Goal: Task Accomplishment & Management: Complete application form

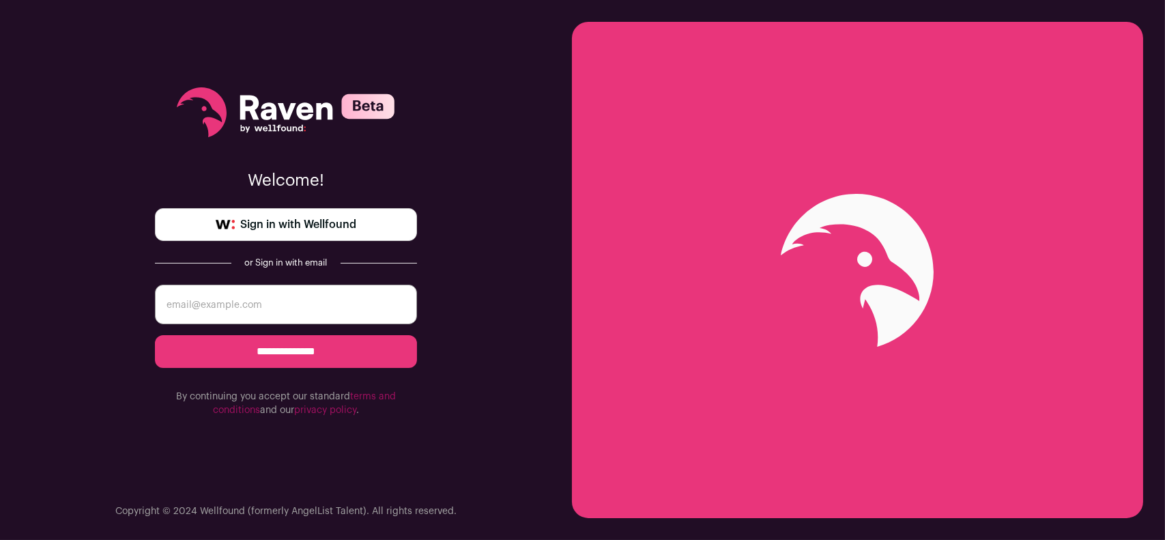
click at [281, 117] on icon at bounding box center [286, 112] width 218 height 50
click at [287, 100] on icon at bounding box center [286, 112] width 218 height 50
click at [205, 106] on icon at bounding box center [203, 108] width 5 height 5
click at [282, 231] on span "Sign in with Wellfound" at bounding box center [298, 224] width 116 height 16
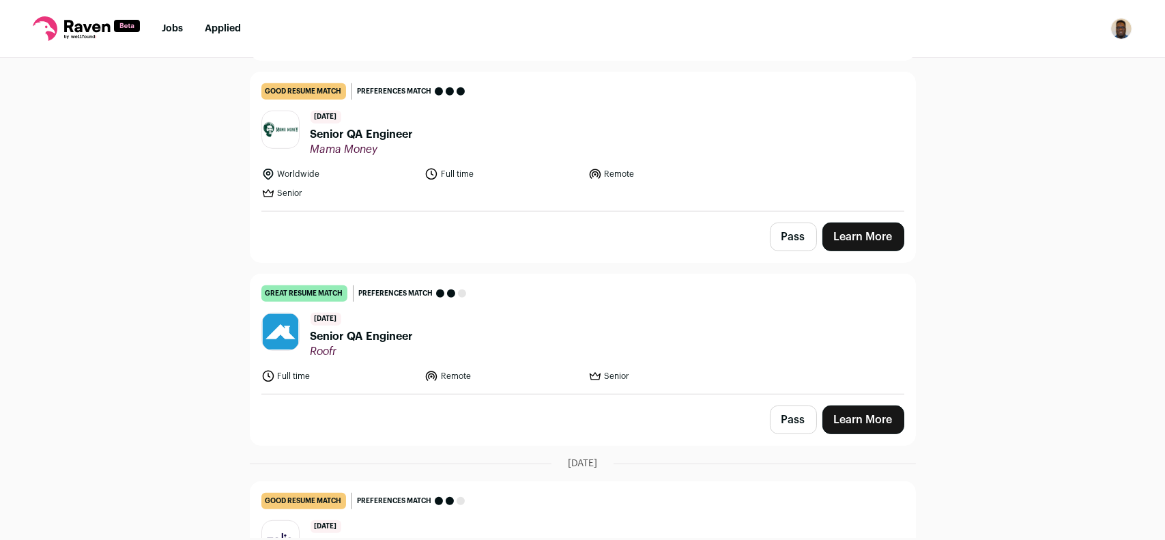
scroll to position [1774, 0]
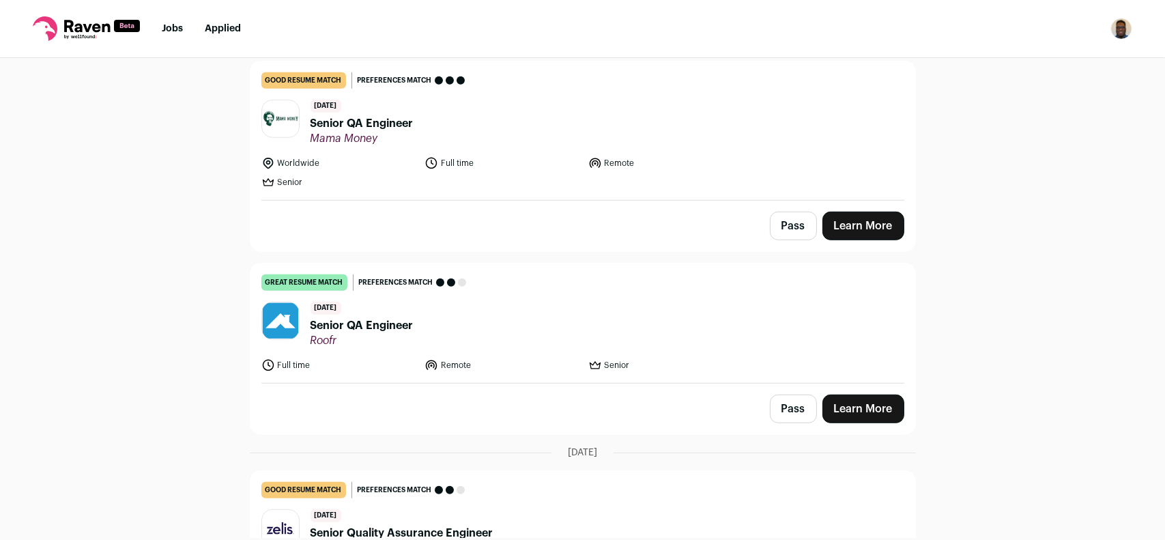
click at [847, 400] on link "Learn More" at bounding box center [863, 408] width 82 height 29
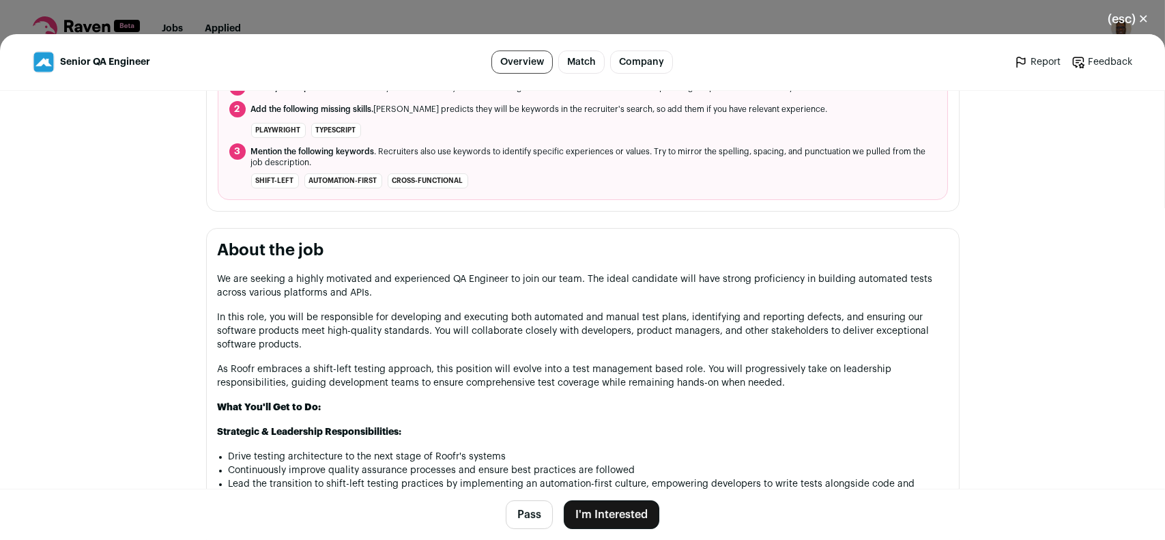
scroll to position [546, 0]
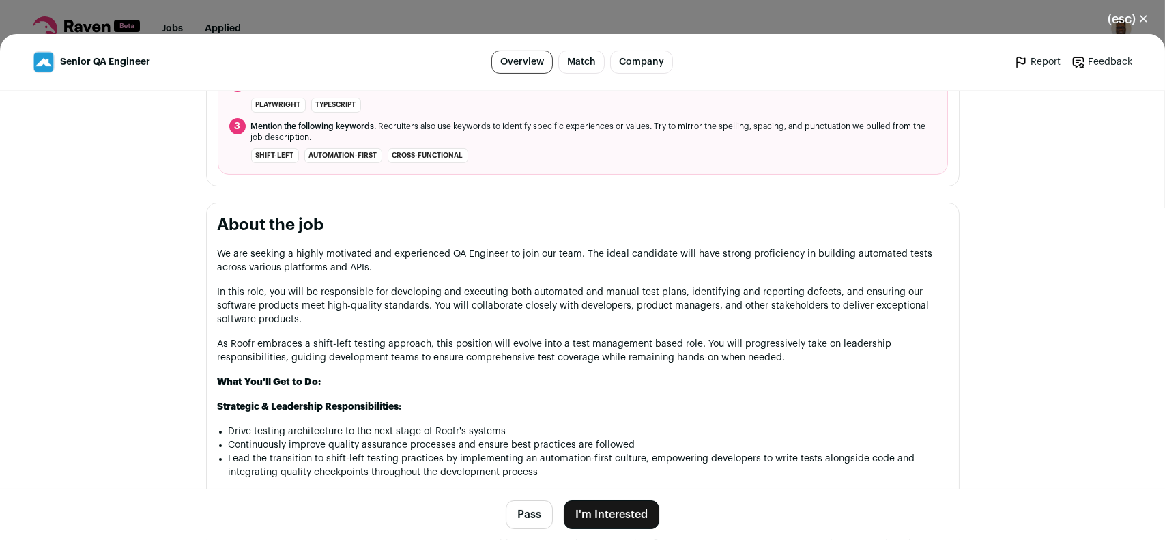
click at [593, 507] on button "I'm Interested" at bounding box center [612, 514] width 96 height 29
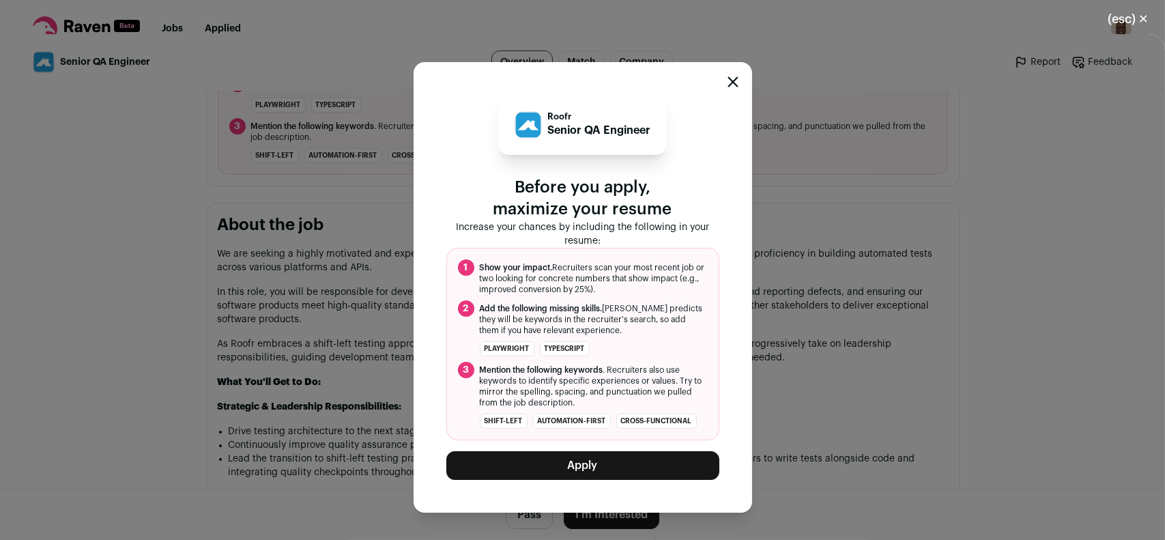
click at [590, 470] on button "Apply" at bounding box center [582, 465] width 273 height 29
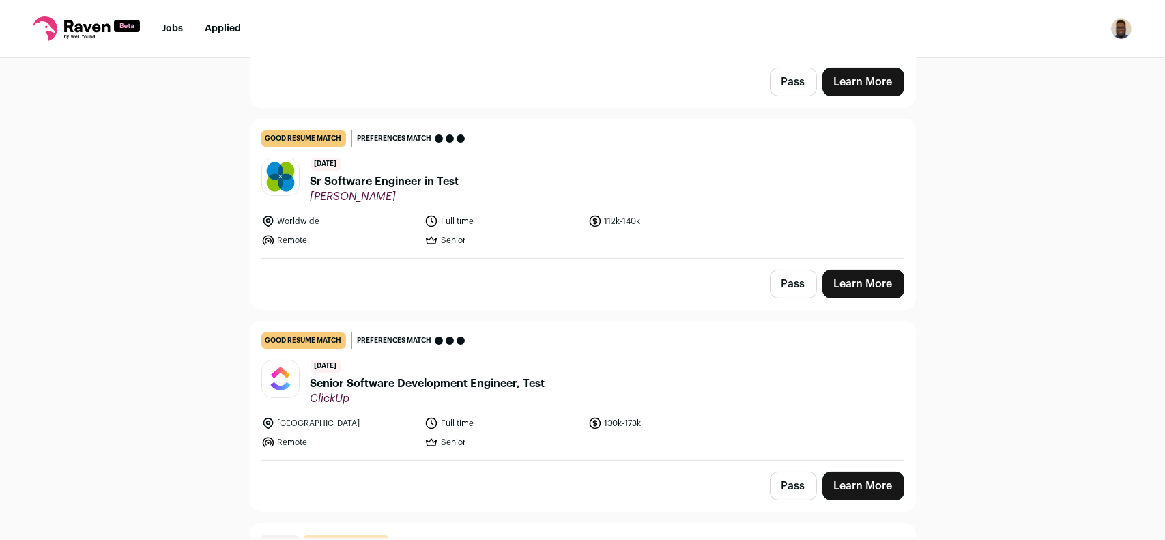
scroll to position [682, 0]
click at [761, 179] on header "8 days ago Sr Software Engineer in Test Natera" at bounding box center [582, 180] width 643 height 46
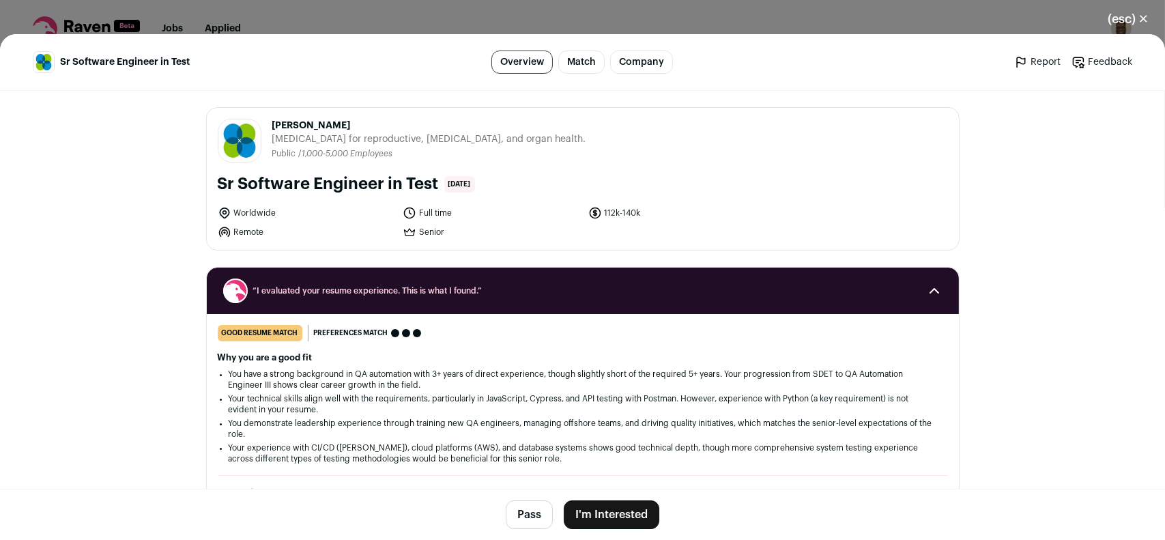
click at [649, 512] on button "I'm Interested" at bounding box center [612, 514] width 96 height 29
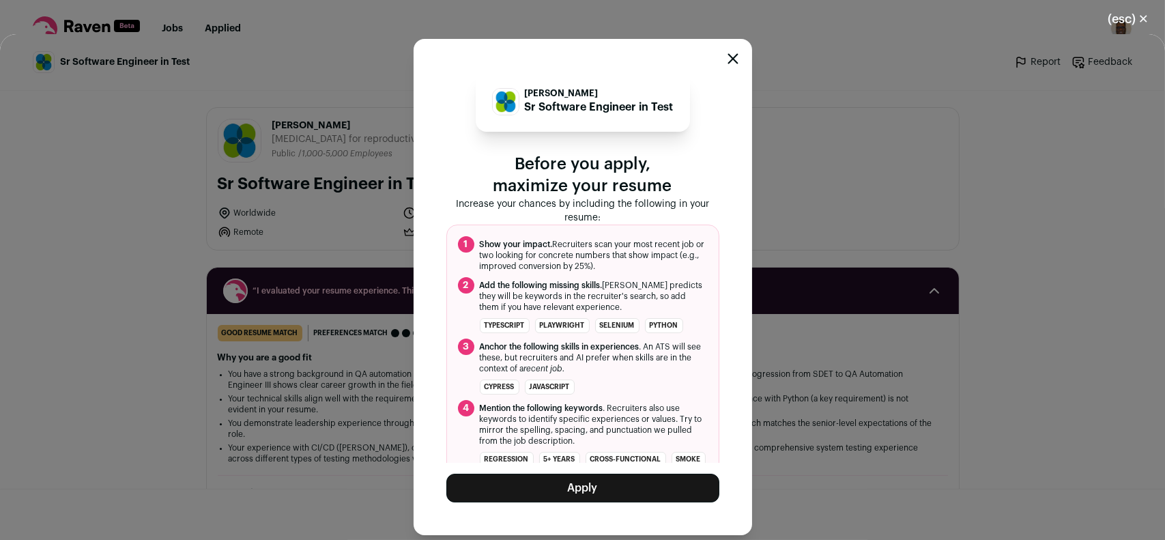
click at [602, 495] on button "Apply" at bounding box center [582, 488] width 273 height 29
